Goal: Transaction & Acquisition: Book appointment/travel/reservation

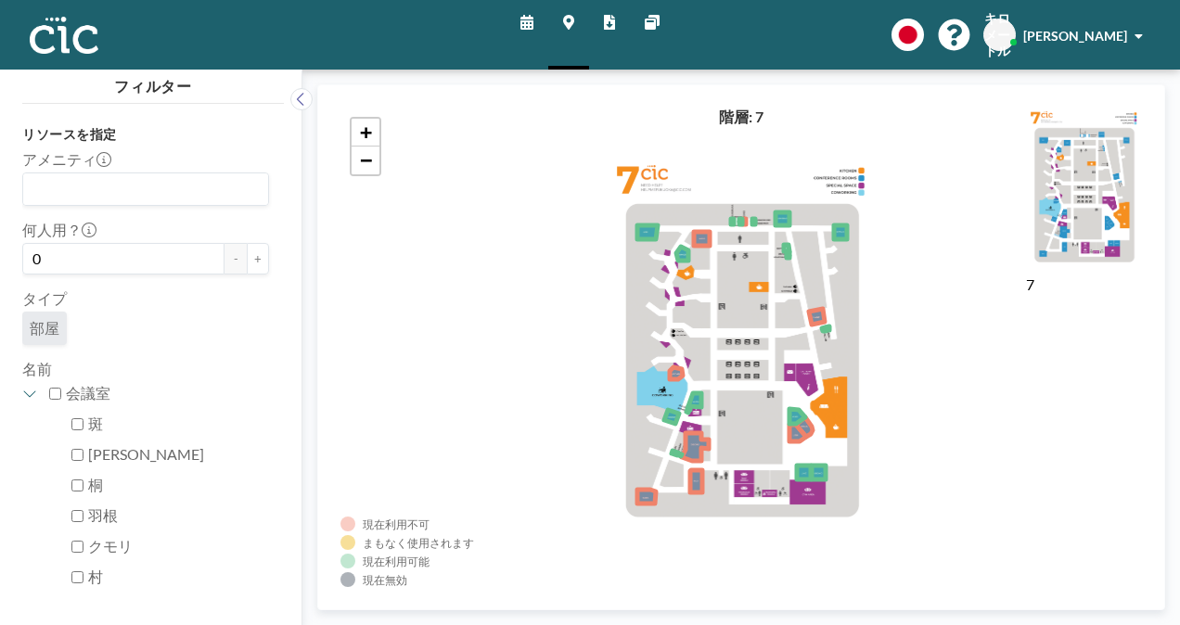
click at [525, 22] on icon at bounding box center [527, 22] width 13 height 15
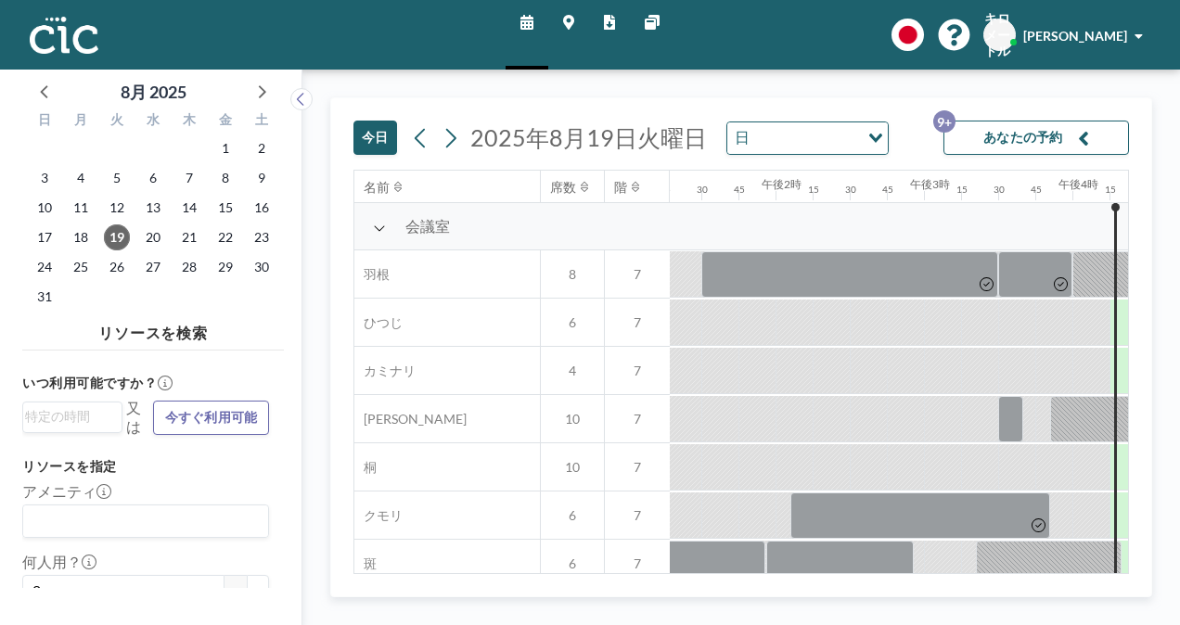
scroll to position [0, 2375]
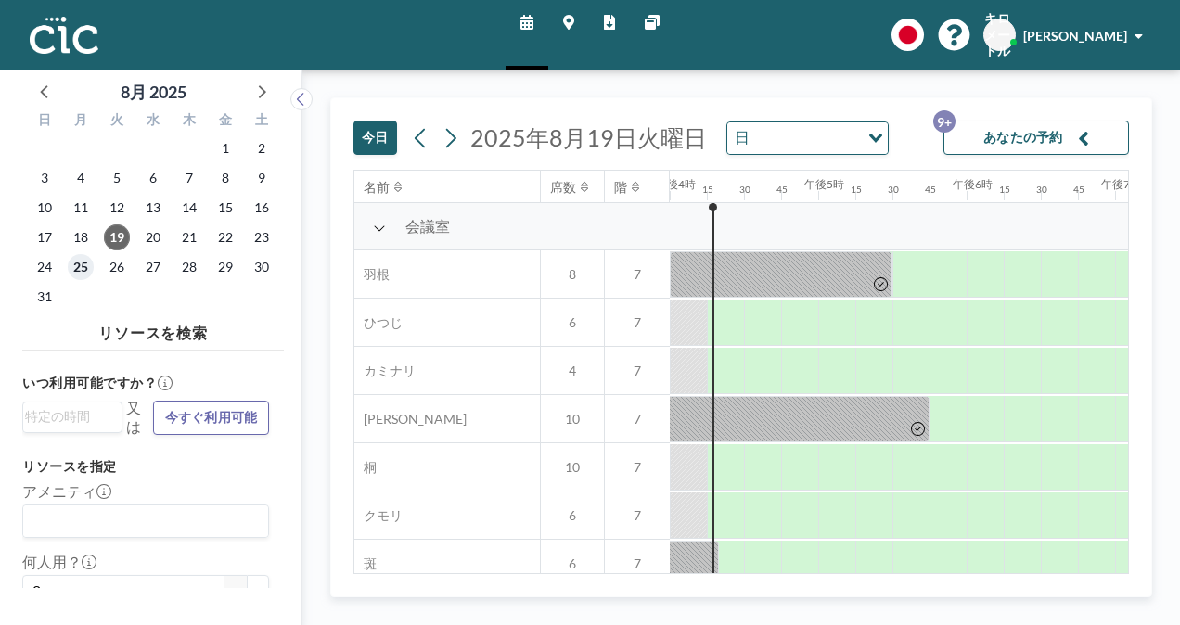
click at [88, 270] on span "25" at bounding box center [81, 267] width 26 height 26
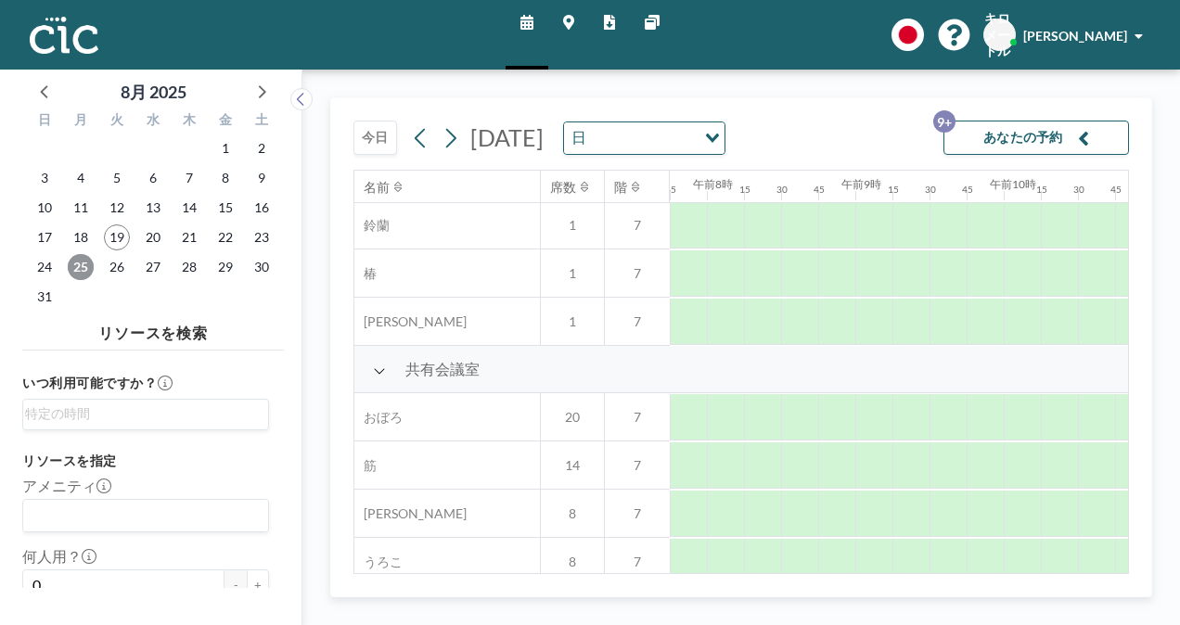
scroll to position [1371, 1151]
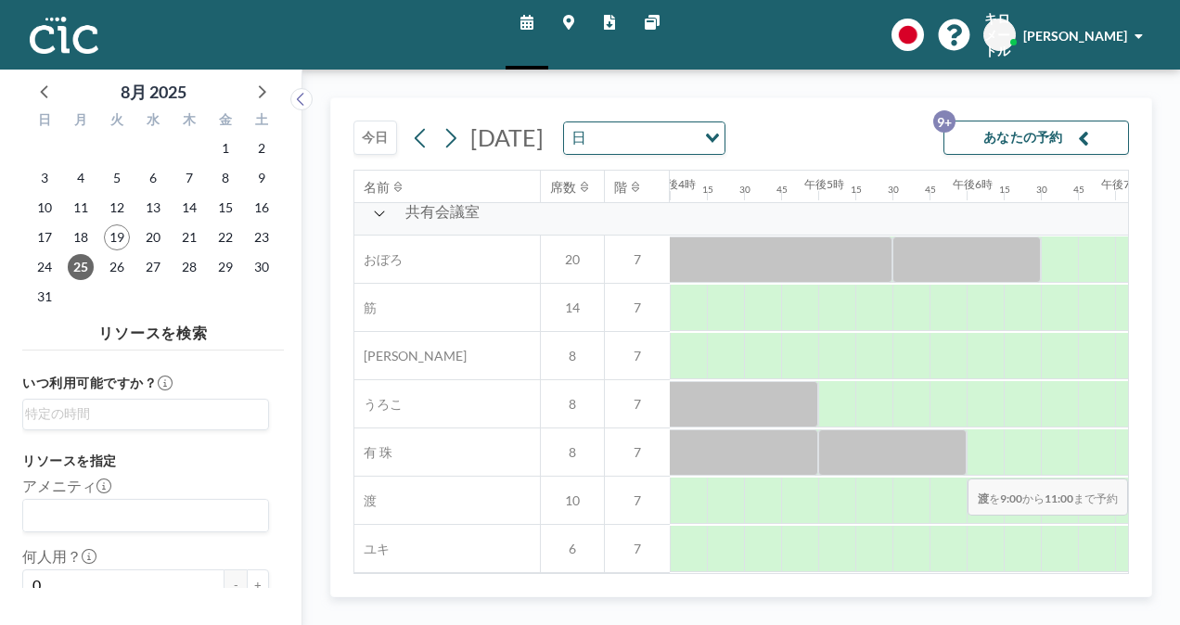
drag, startPoint x: 884, startPoint y: 490, endPoint x: 1136, endPoint y: 465, distance: 252.7
click at [1136, 465] on div "[DATE] [DATE] 日 Loading... あなたの予約 9+ 名前 席数 階 午前12時 15 30 45 午前1時 15 30 45 午前2時 …" at bounding box center [741, 347] width 822 height 500
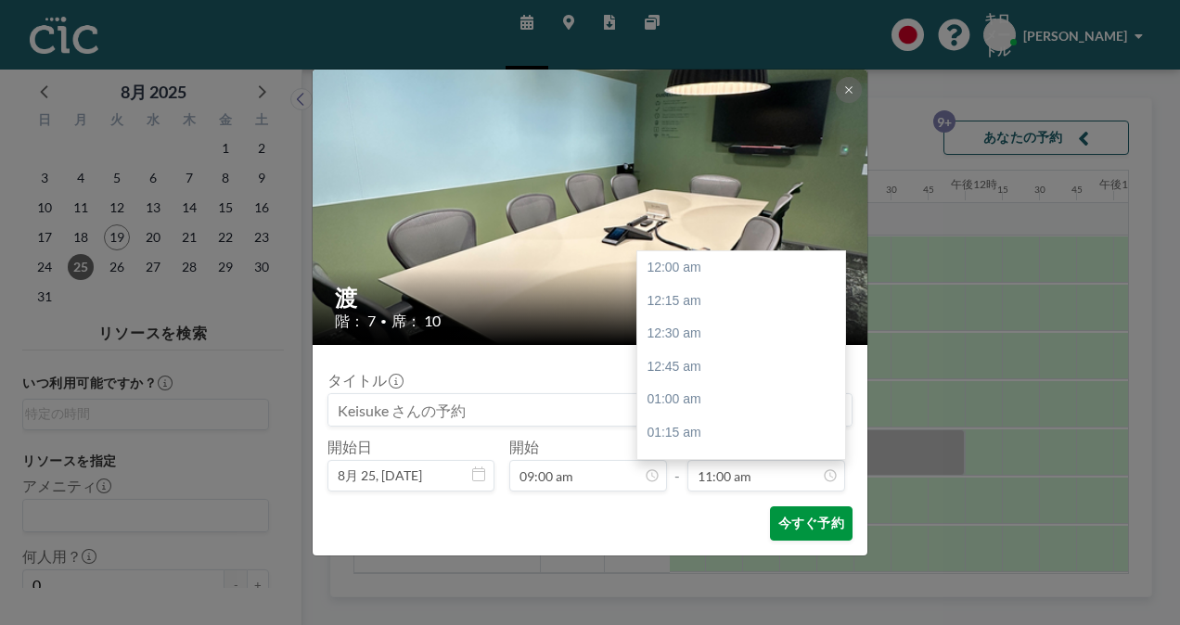
scroll to position [1453, 0]
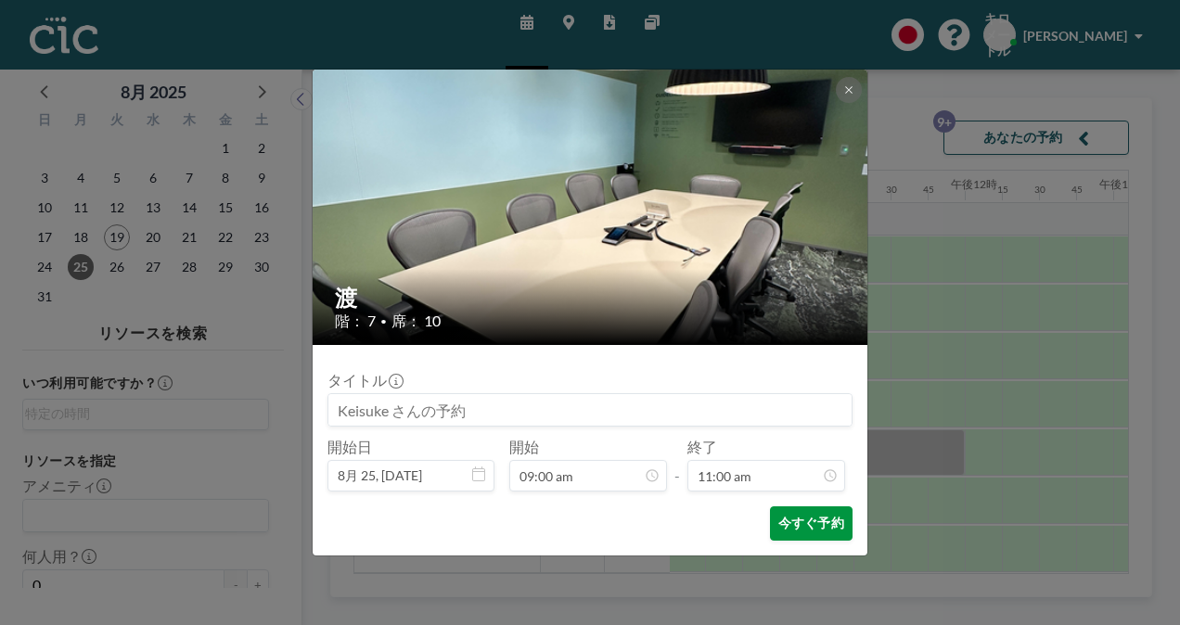
click at [780, 520] on font "今すぐ予約" at bounding box center [811, 524] width 66 height 18
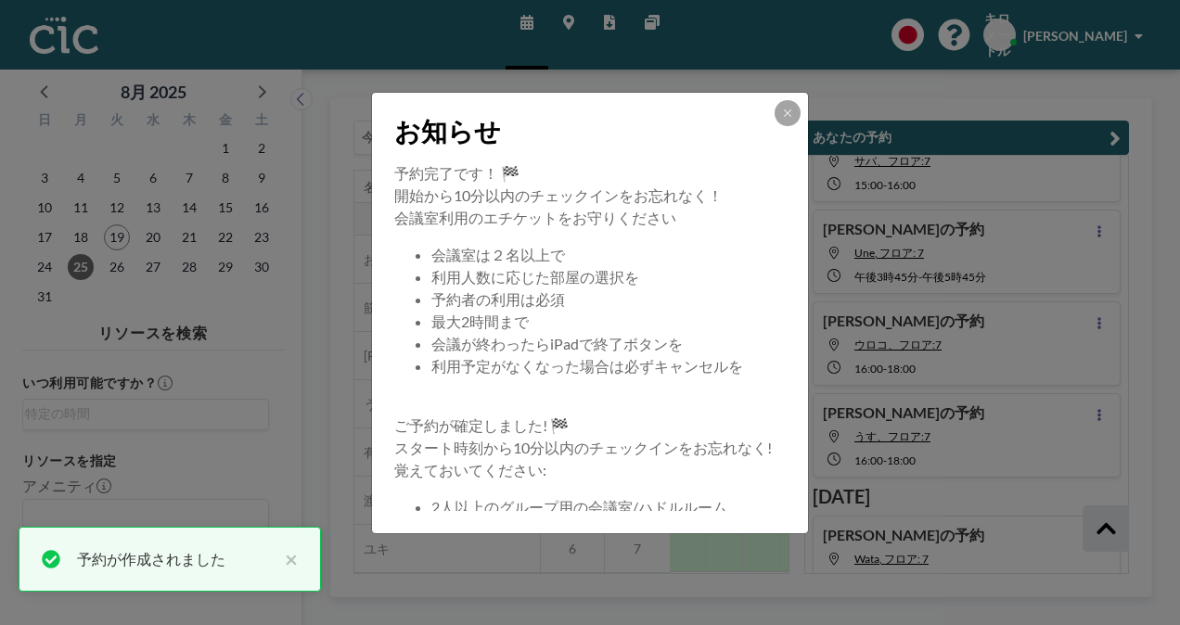
scroll to position [642, 0]
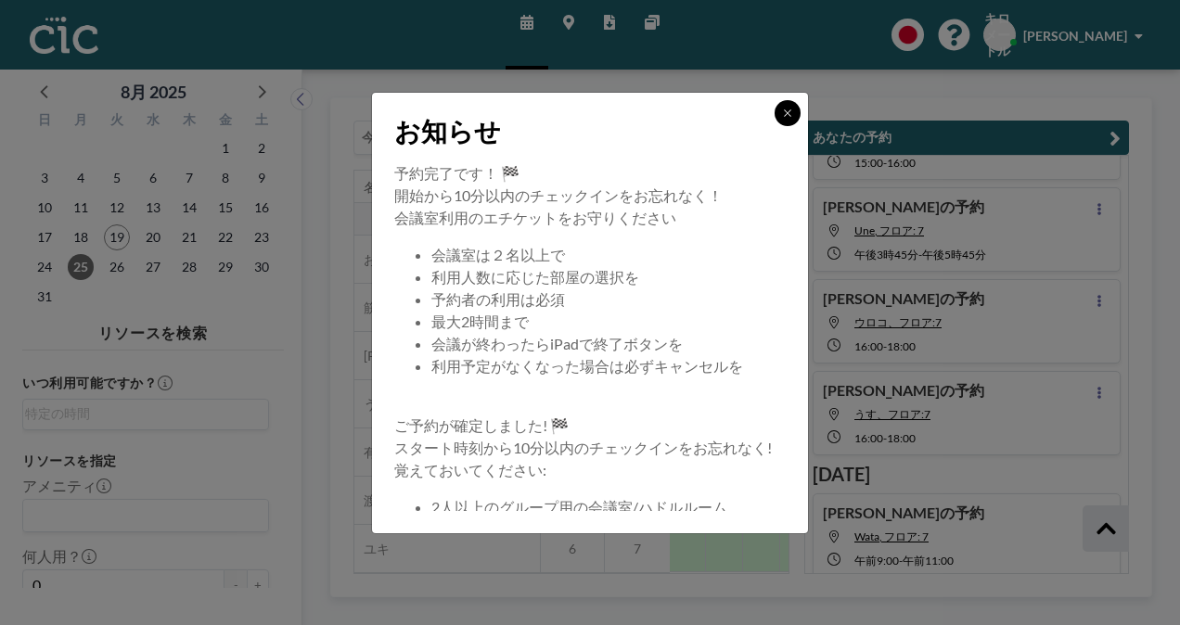
click at [795, 121] on button at bounding box center [788, 113] width 26 height 26
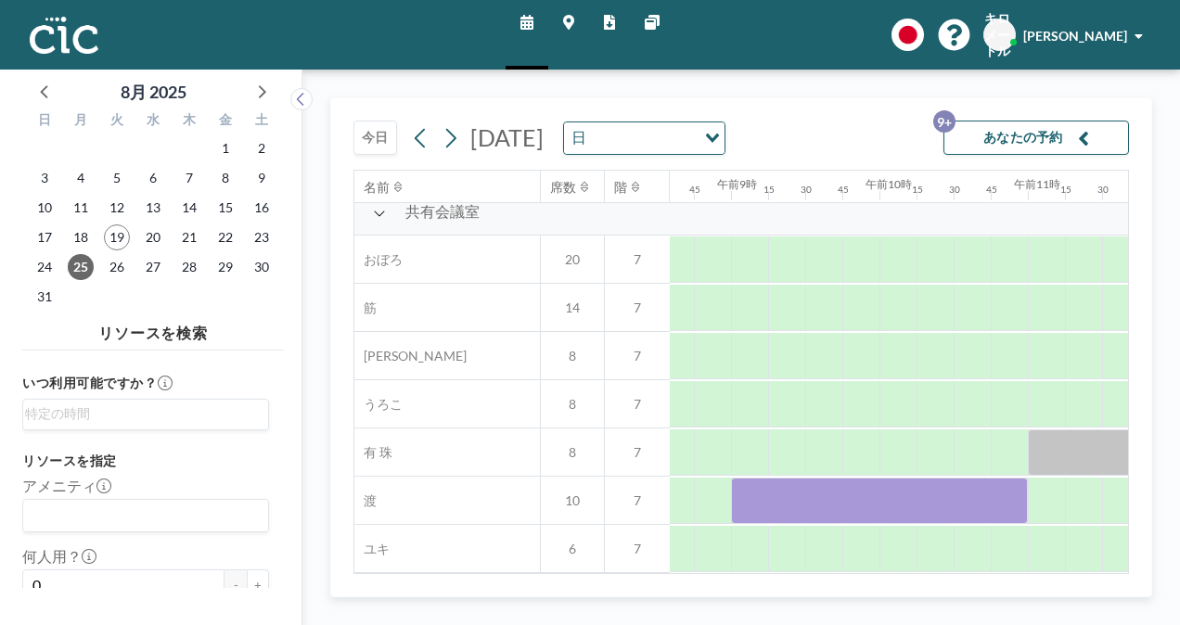
scroll to position [1371, 1252]
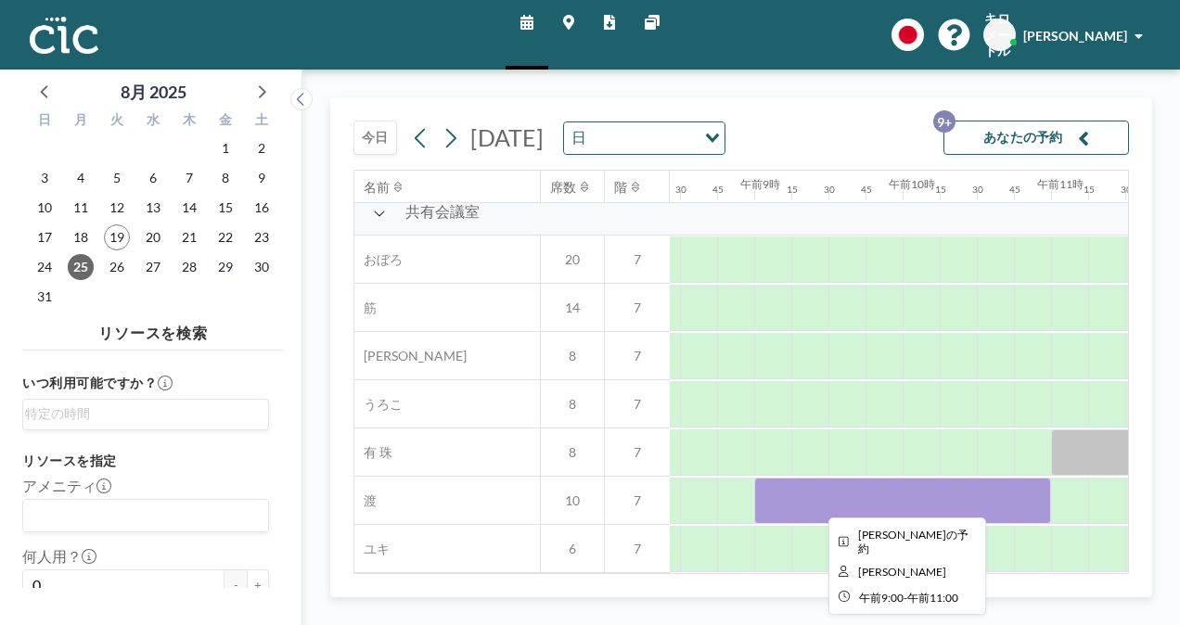
click at [813, 485] on div at bounding box center [902, 501] width 297 height 46
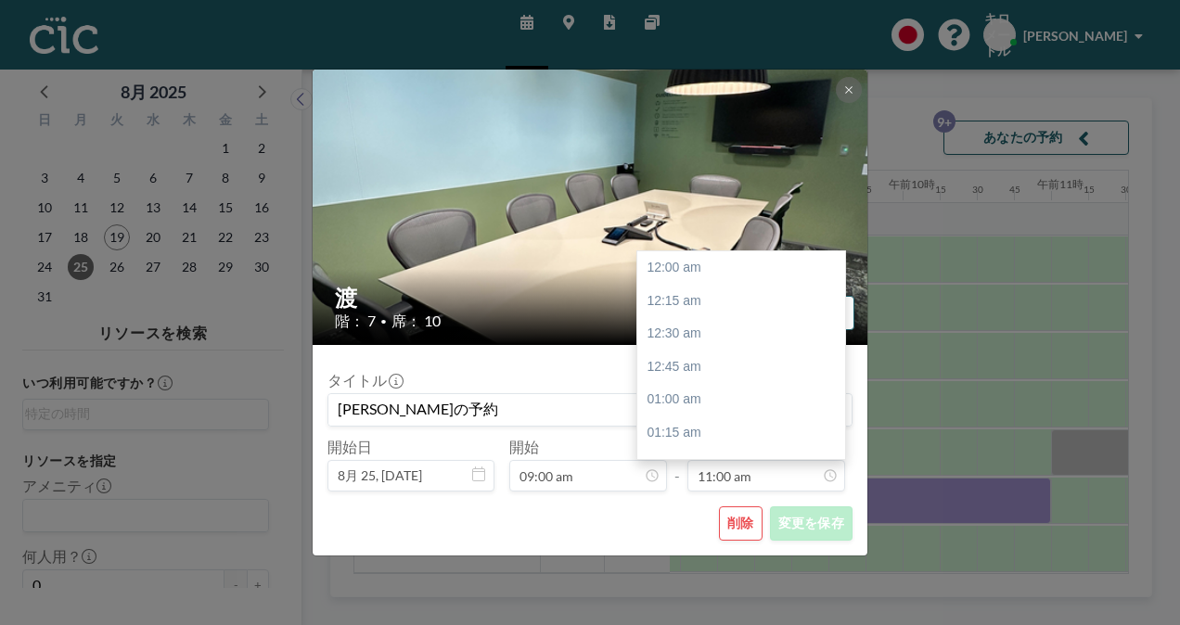
scroll to position [1453, 0]
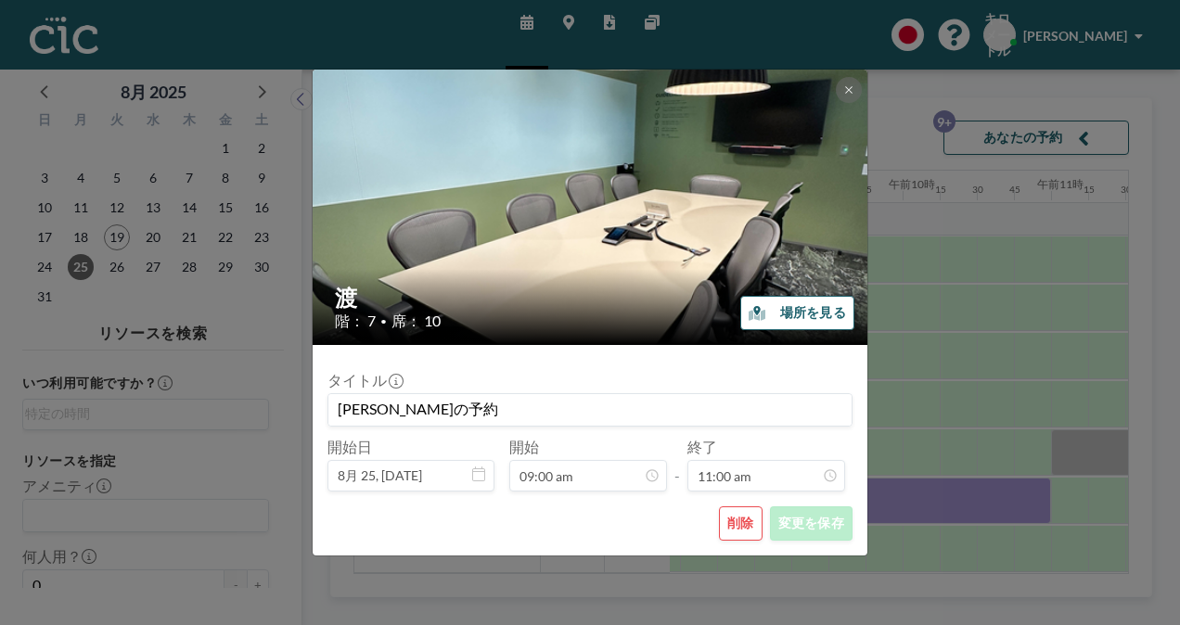
drag, startPoint x: 813, startPoint y: 485, endPoint x: 745, endPoint y: 531, distance: 81.6
click at [745, 531] on button "削除" at bounding box center [741, 524] width 44 height 34
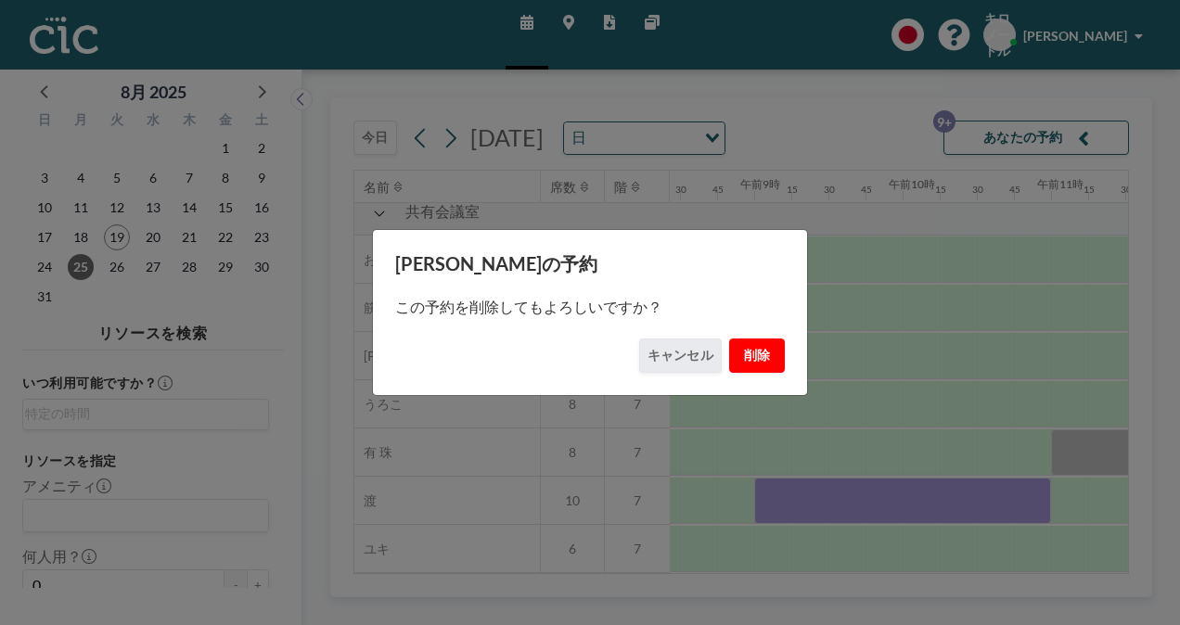
click at [776, 342] on button "削除" at bounding box center [757, 356] width 56 height 34
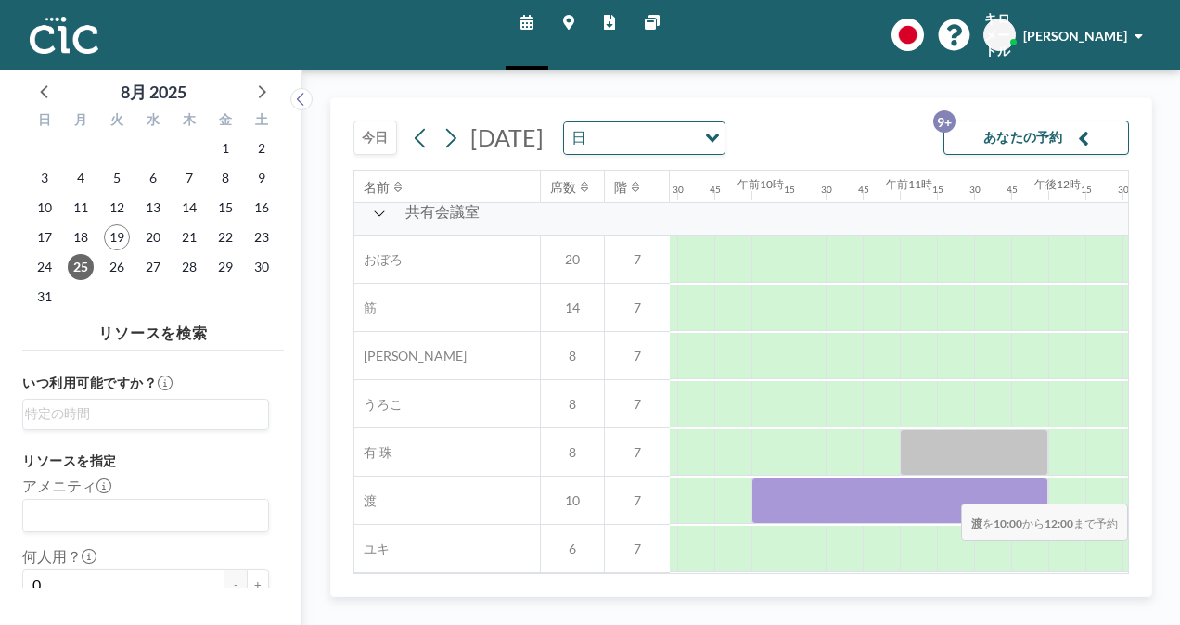
scroll to position [1371, 1408]
drag, startPoint x: 923, startPoint y: 482, endPoint x: 1102, endPoint y: 490, distance: 179.2
click at [1102, 490] on div at bounding box center [1043, 501] width 3563 height 48
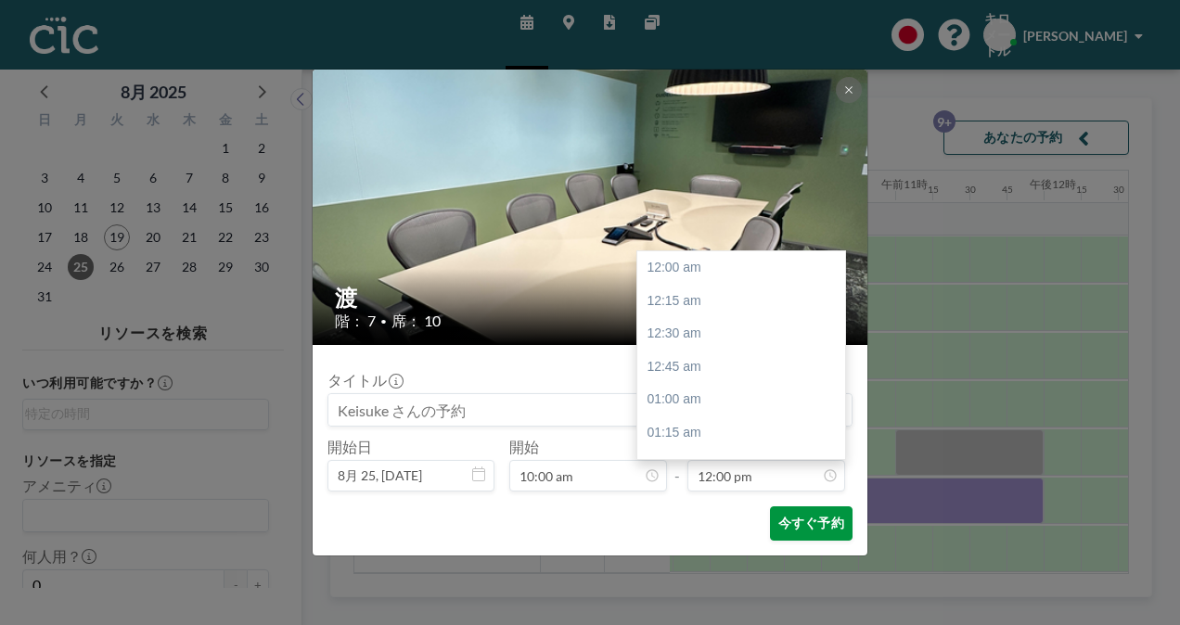
scroll to position [1586, 0]
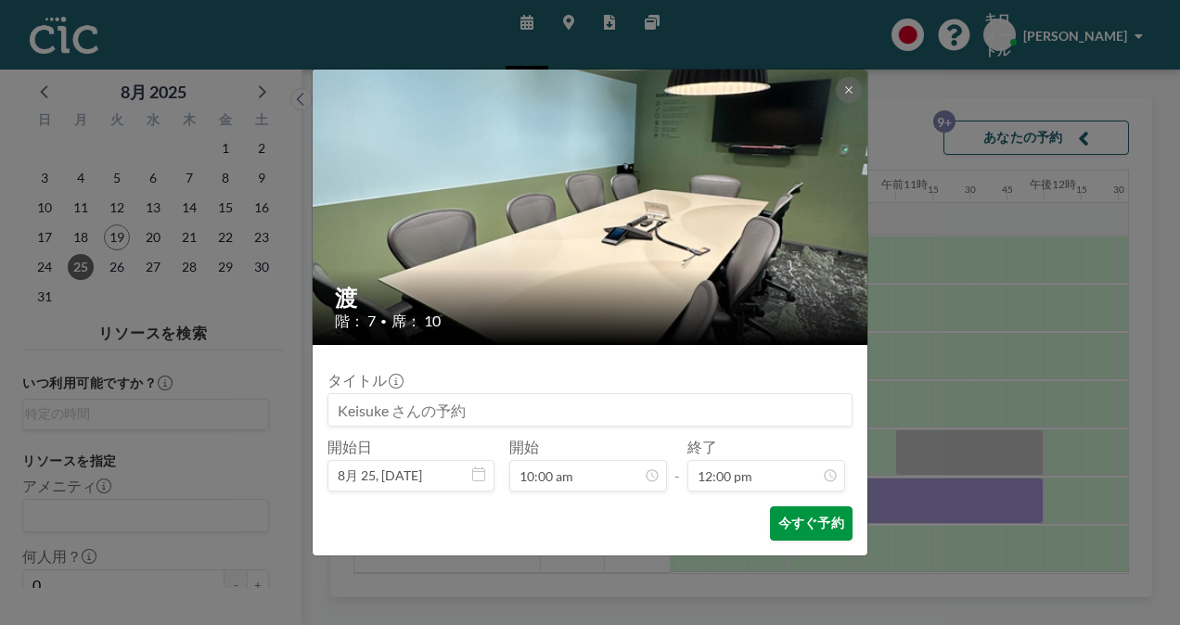
click at [811, 525] on font "今すぐ予約" at bounding box center [811, 524] width 66 height 18
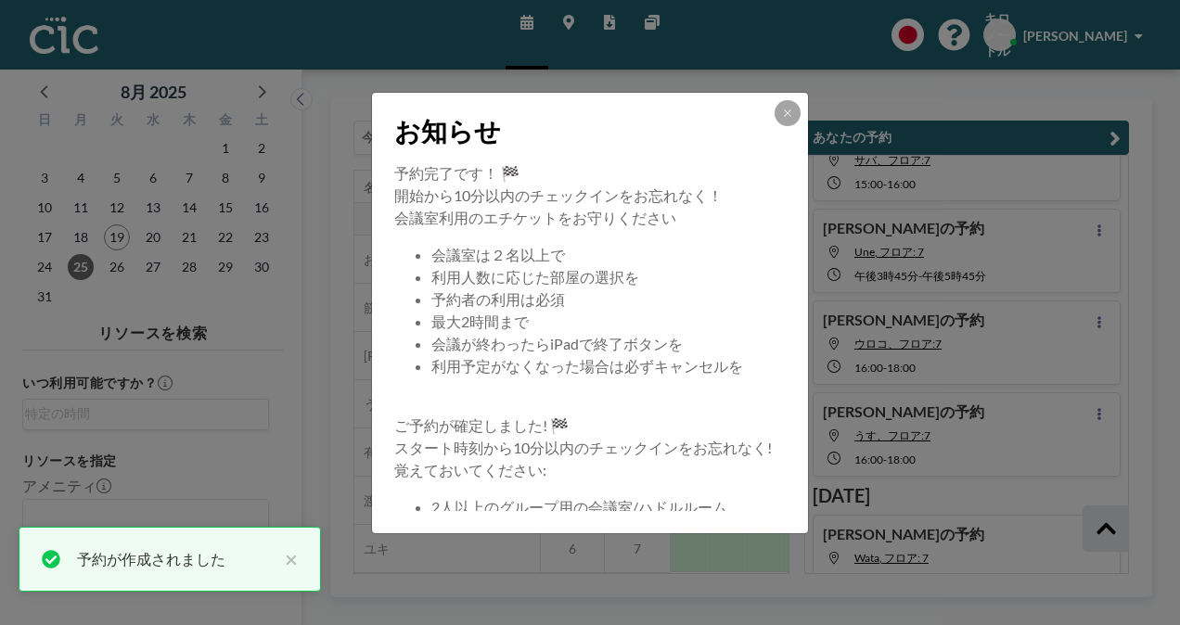
scroll to position [642, 0]
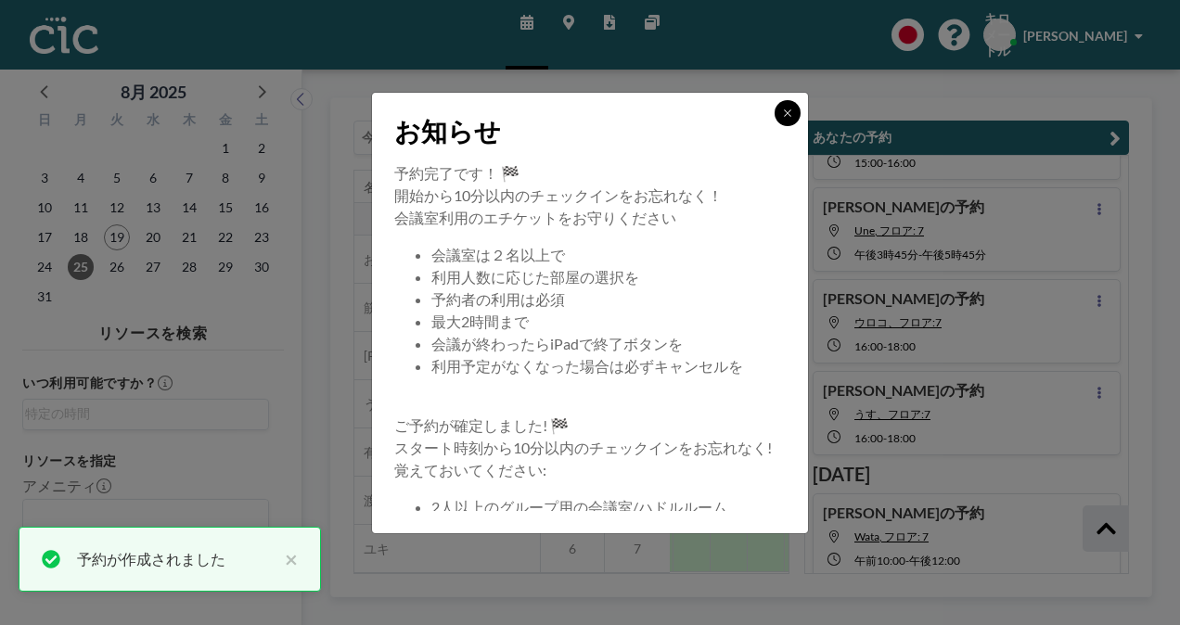
click at [791, 124] on button at bounding box center [788, 113] width 26 height 26
